Goal: Check status: Check status

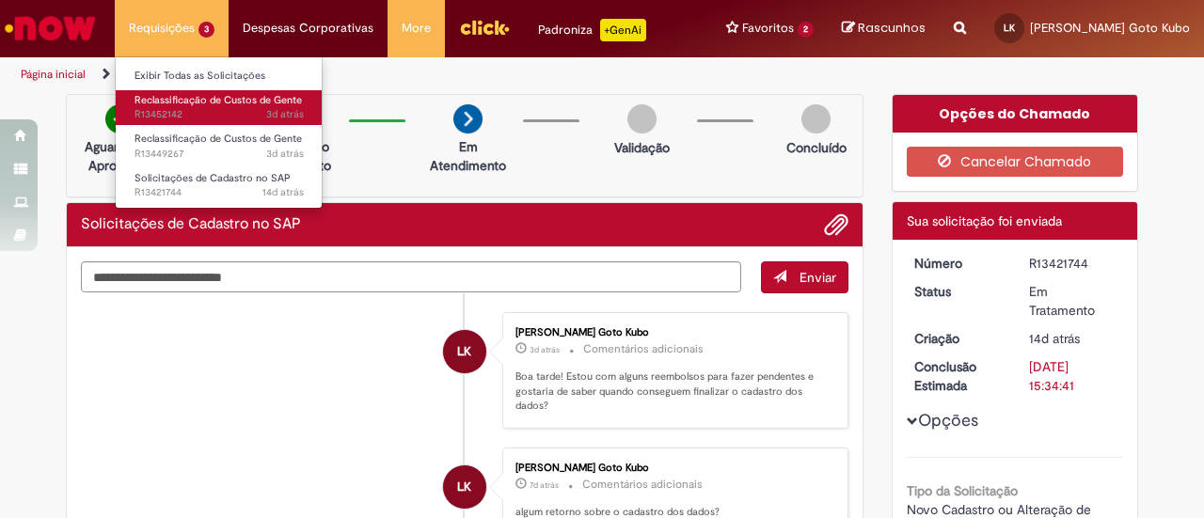
click at [207, 118] on span "3d atrás 3 dias atrás R13452142" at bounding box center [218, 114] width 169 height 15
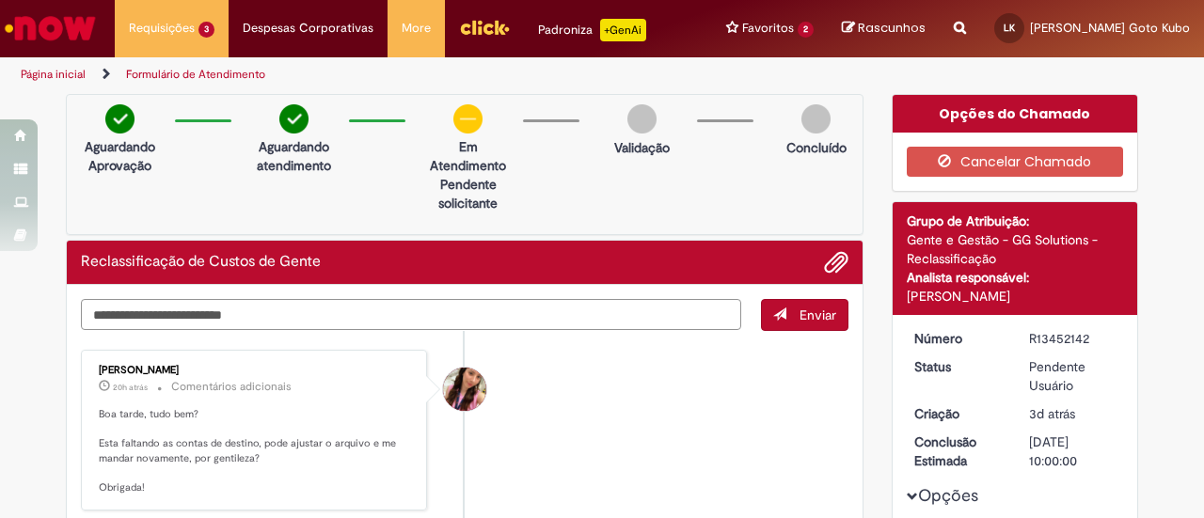
click at [684, 323] on textarea "Digite sua mensagem aqui..." at bounding box center [411, 314] width 660 height 31
click at [827, 260] on span "Adicionar anexos" at bounding box center [836, 263] width 23 height 23
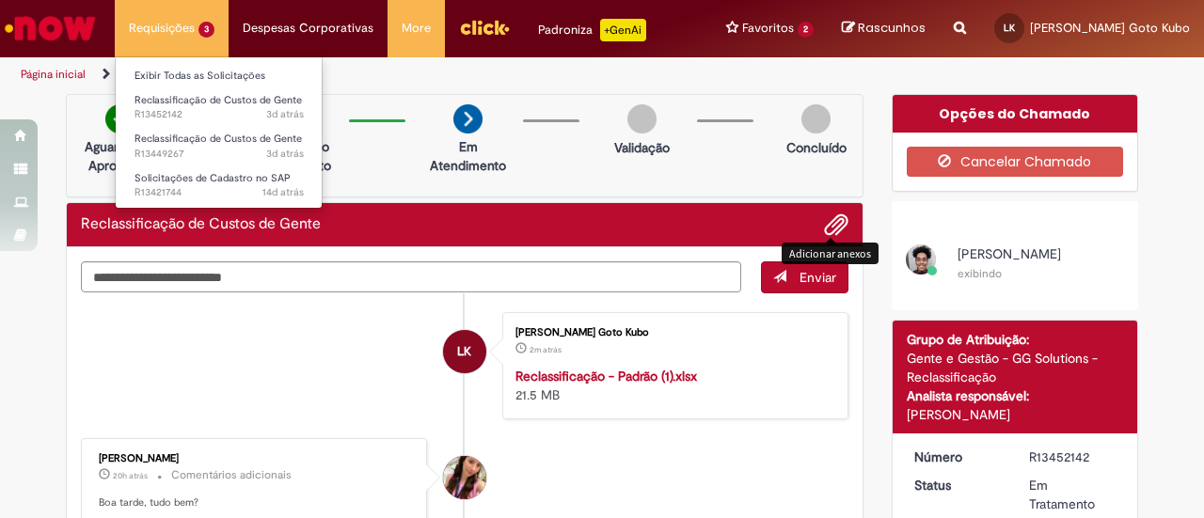
click at [178, 24] on li "Requisições 3 Exibir Todas as Solicitações Reclassificação de Custos de Gente 3…" at bounding box center [172, 28] width 114 height 56
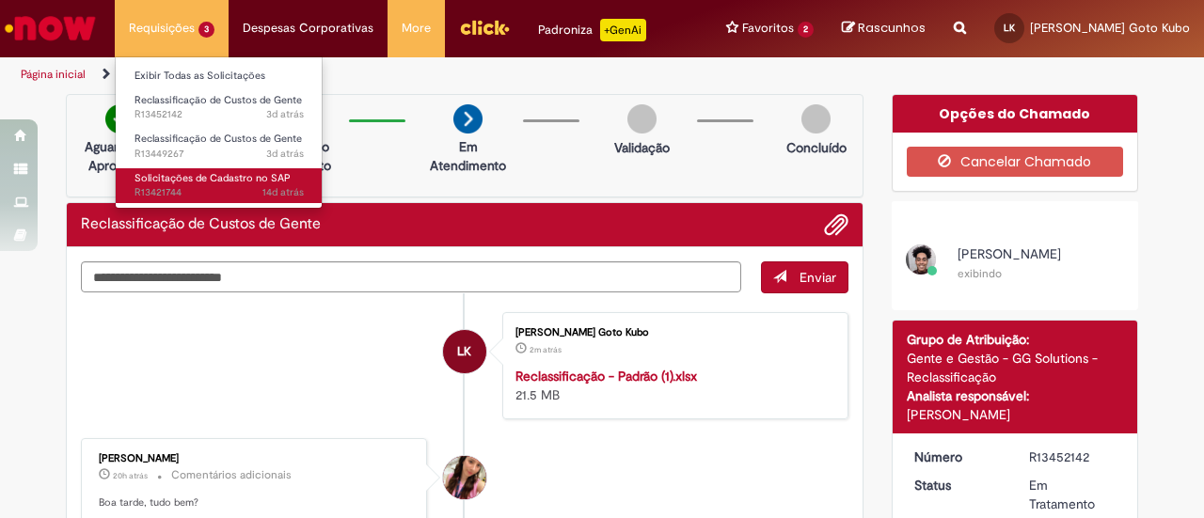
click at [228, 171] on span "Solicitações de Cadastro no SAP" at bounding box center [212, 178] width 156 height 14
click at [237, 177] on span "Solicitações de Cadastro no SAP" at bounding box center [212, 178] width 156 height 14
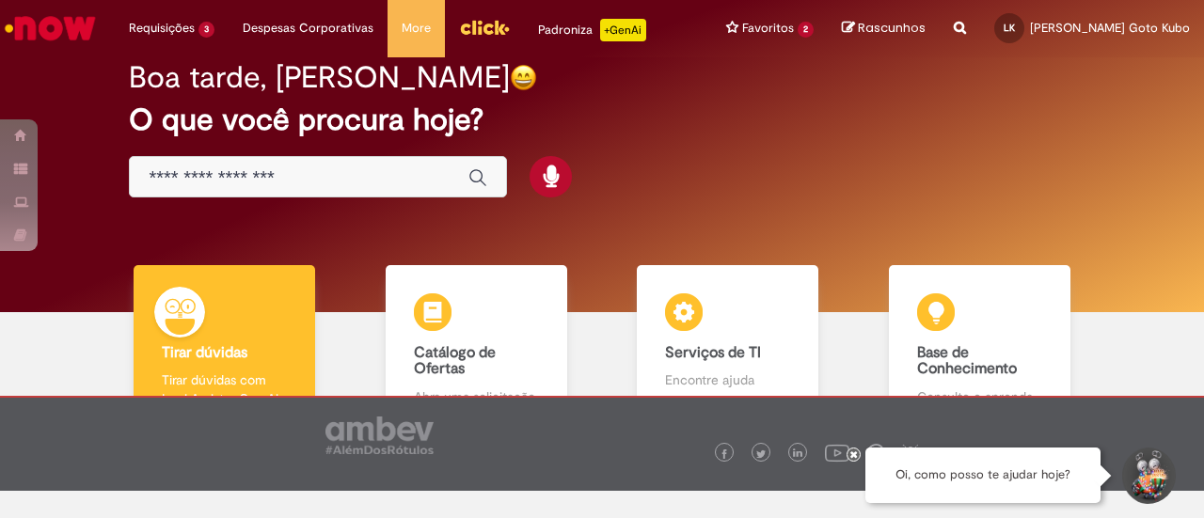
scroll to position [28, 0]
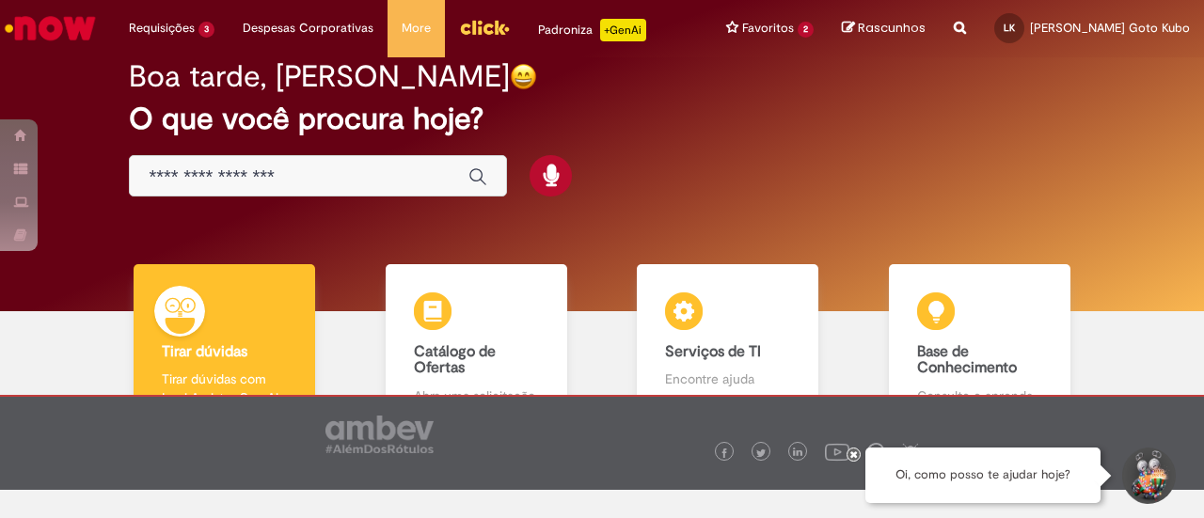
click at [309, 155] on div "Global" at bounding box center [318, 176] width 378 height 42
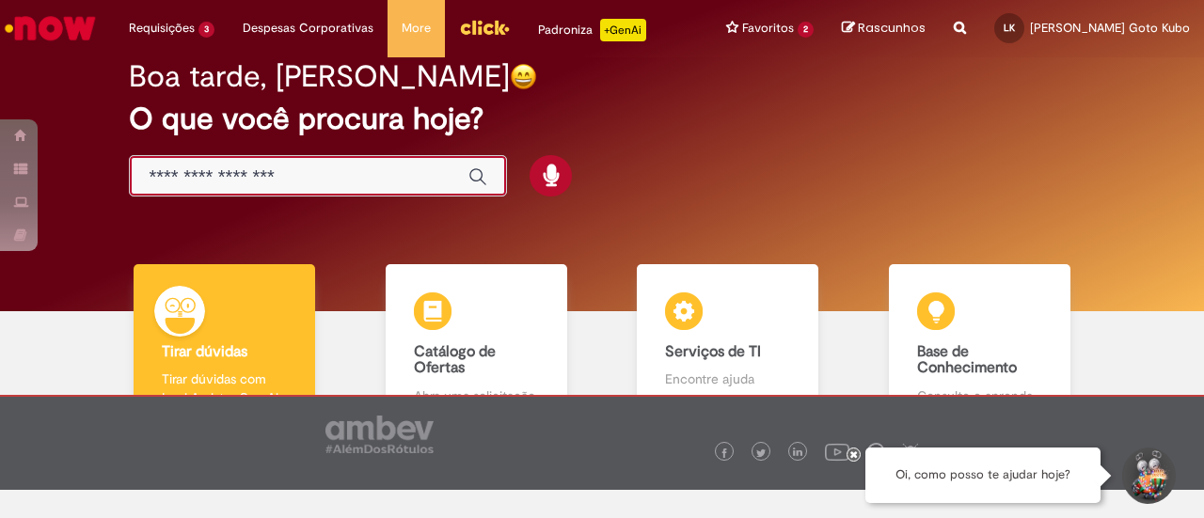
click at [339, 181] on input "Basta digitar aqui" at bounding box center [299, 177] width 301 height 22
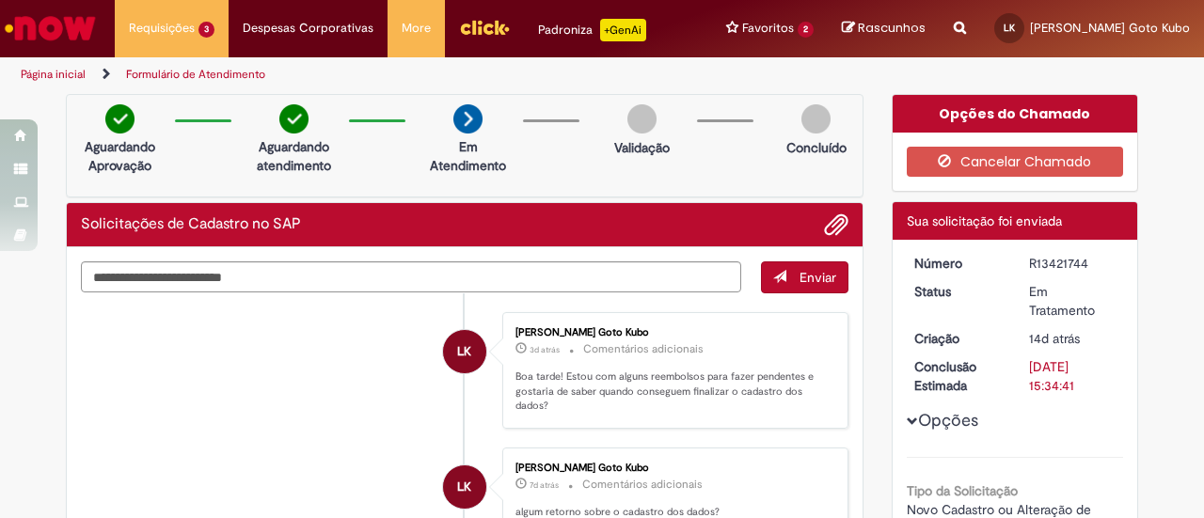
drag, startPoint x: 1015, startPoint y: 252, endPoint x: 1095, endPoint y: 262, distance: 81.5
click at [1098, 260] on dd "R13421744" at bounding box center [1073, 263] width 116 height 19
click at [1091, 264] on div "R13421744" at bounding box center [1072, 263] width 87 height 19
drag, startPoint x: 1021, startPoint y: 262, endPoint x: 1098, endPoint y: 260, distance: 77.1
click at [1098, 260] on div "R13421744" at bounding box center [1072, 263] width 87 height 19
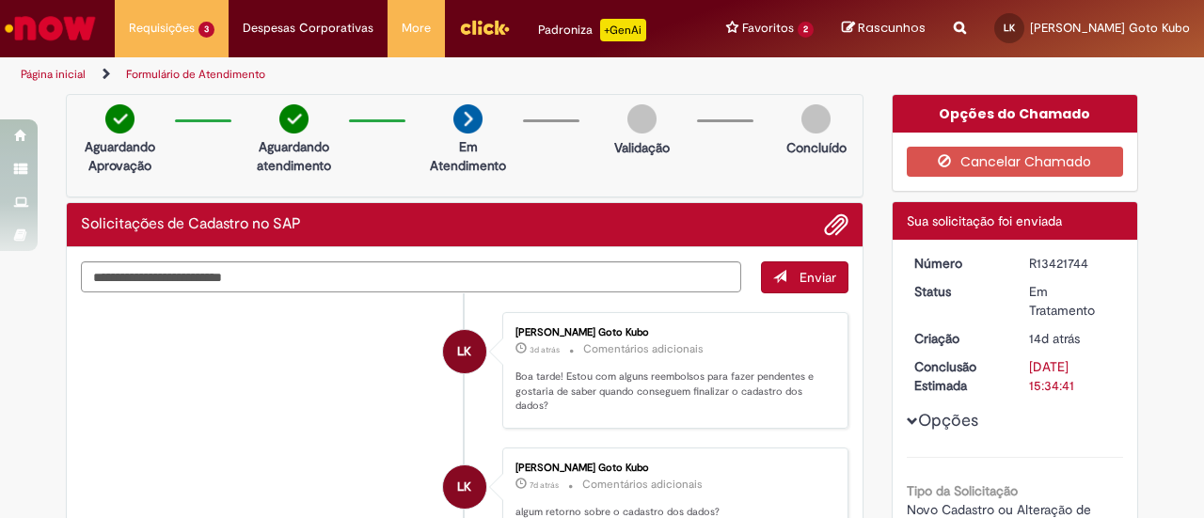
copy div "R13421744"
click at [355, 351] on li "LK Laura Missae Goto Kubo 3d atrás 3 dias atrás Comentários adicionais Boa tard…" at bounding box center [464, 370] width 767 height 117
